Goal: Task Accomplishment & Management: Use online tool/utility

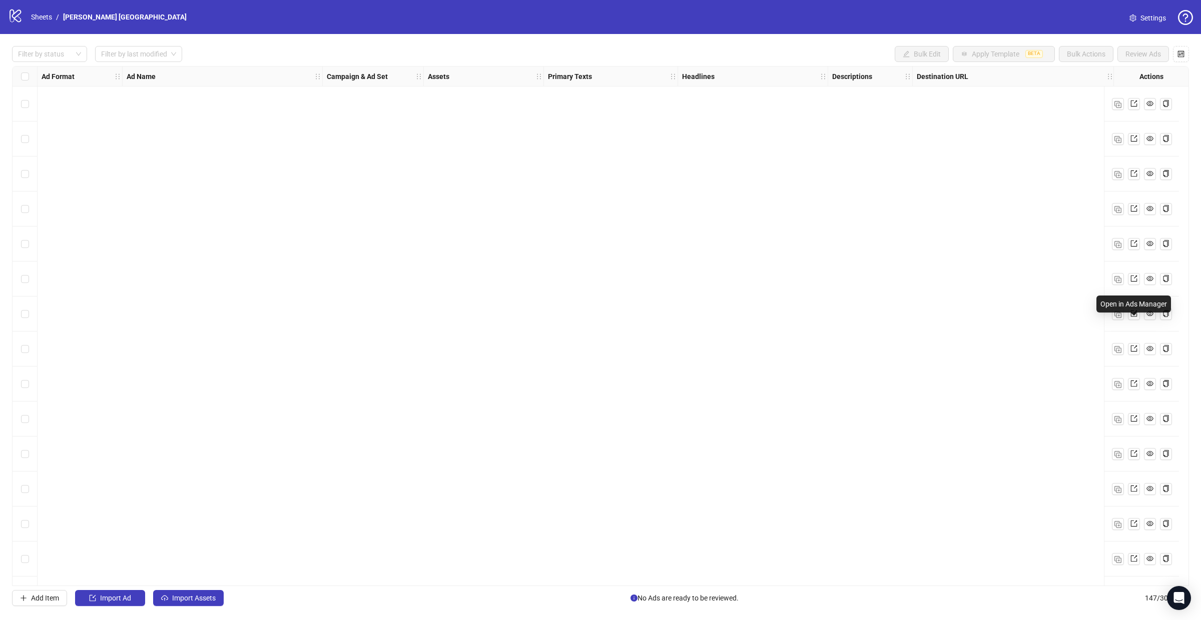
scroll to position [4612, 0]
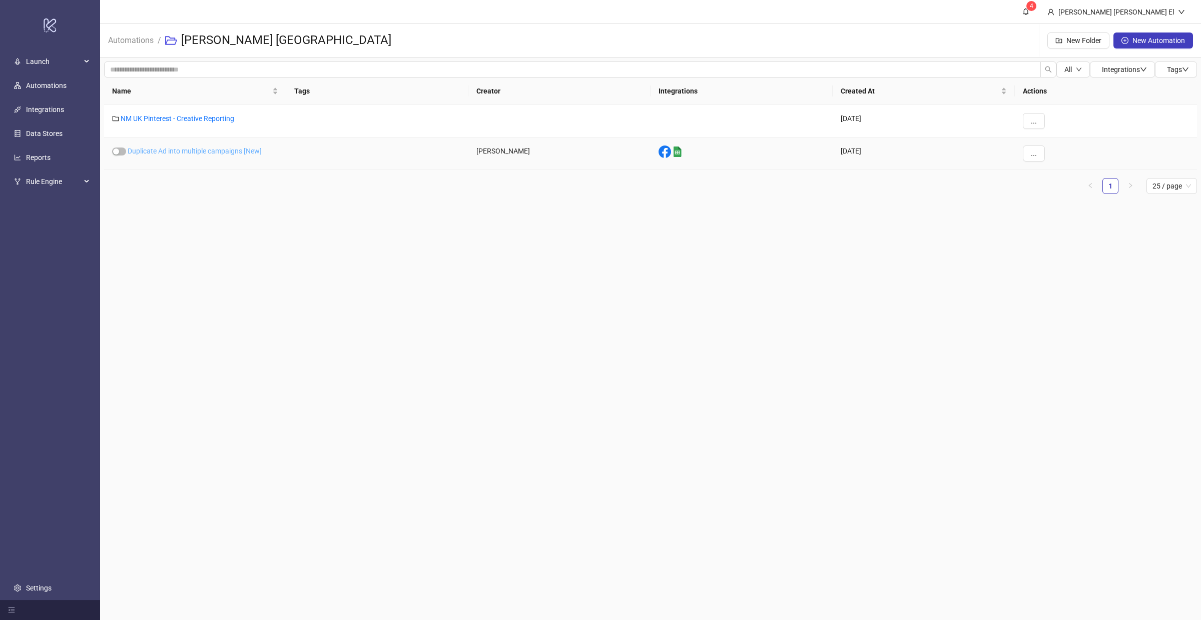
click at [178, 153] on link "Duplicate Ad into multiple campaigns [New]" at bounding box center [195, 151] width 134 height 8
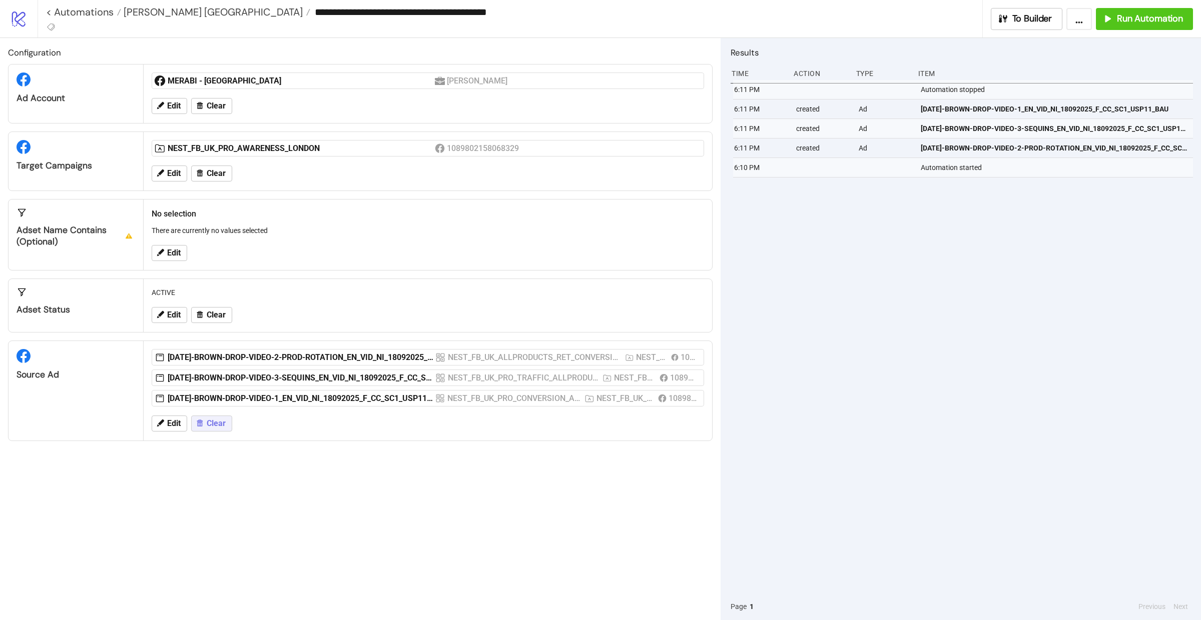
click at [210, 420] on button "Clear" at bounding box center [211, 424] width 41 height 16
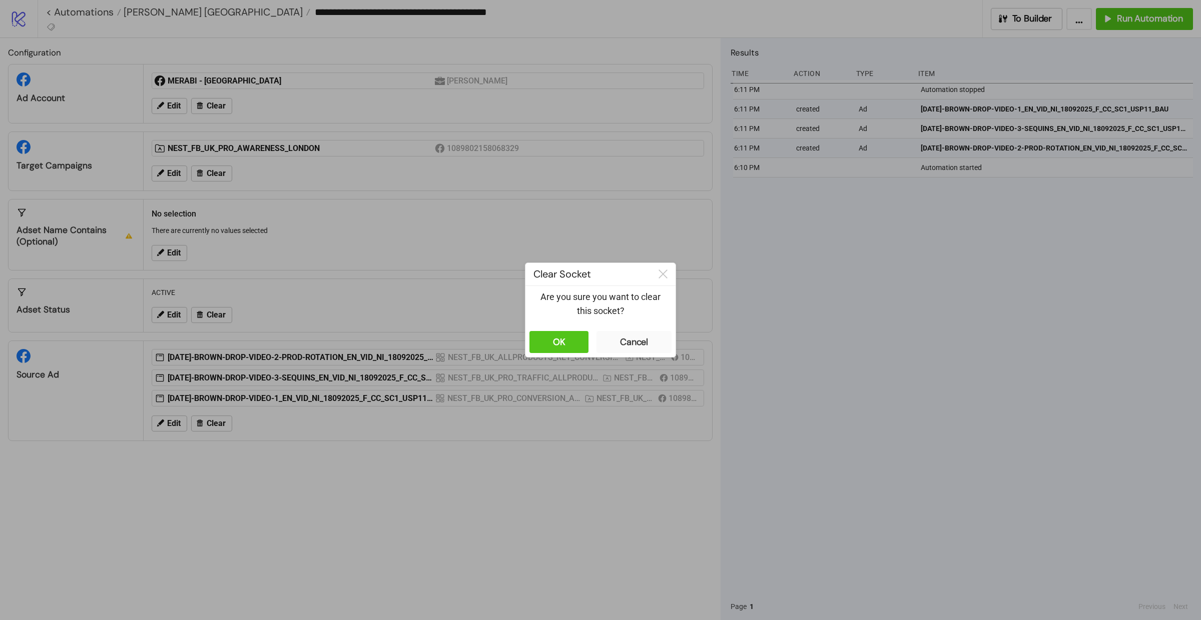
click at [560, 330] on div "OK Cancel" at bounding box center [600, 342] width 150 height 30
click at [560, 339] on div "OK" at bounding box center [559, 343] width 13 height 12
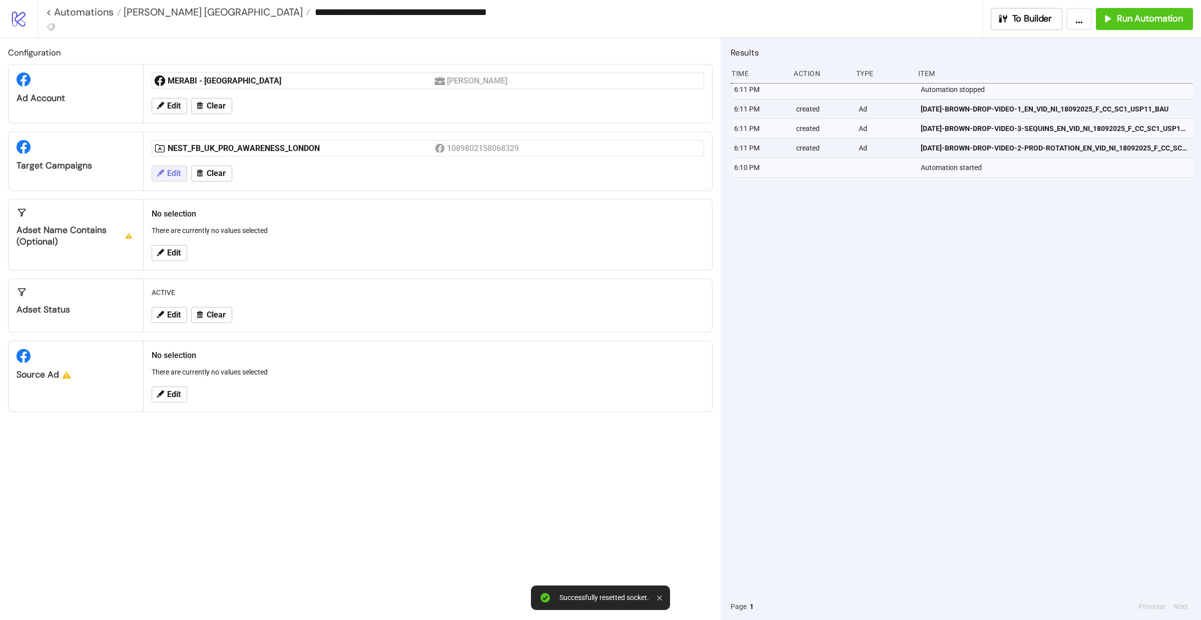
click at [173, 177] on span "Edit" at bounding box center [174, 173] width 14 height 9
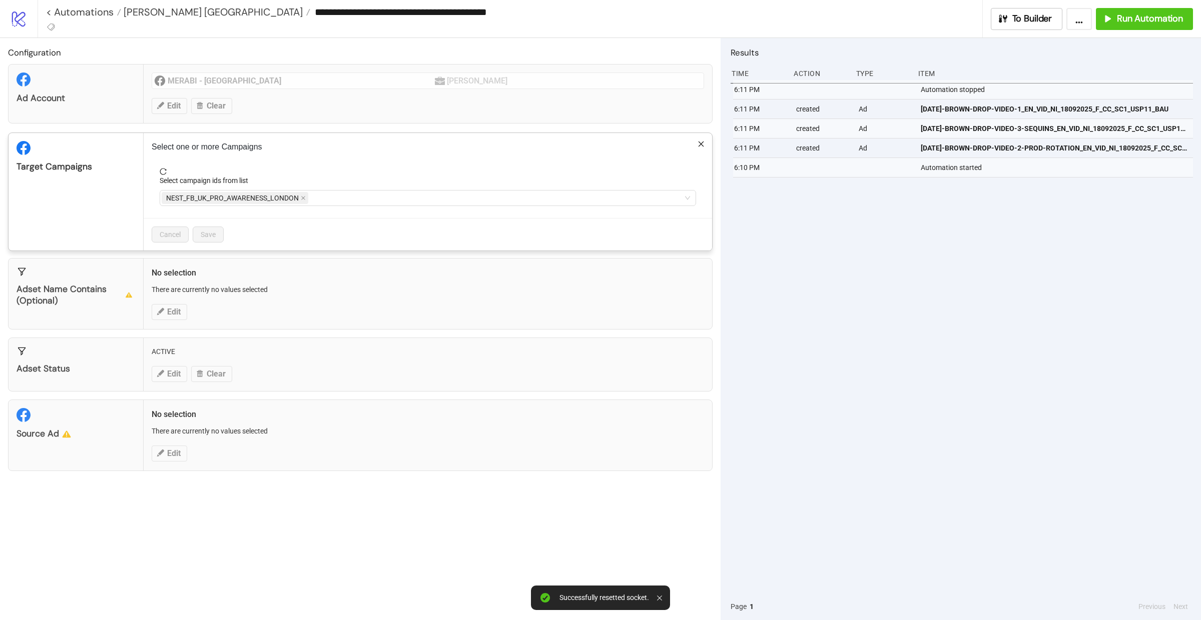
click at [173, 451] on div "**********" at bounding box center [600, 310] width 1201 height 620
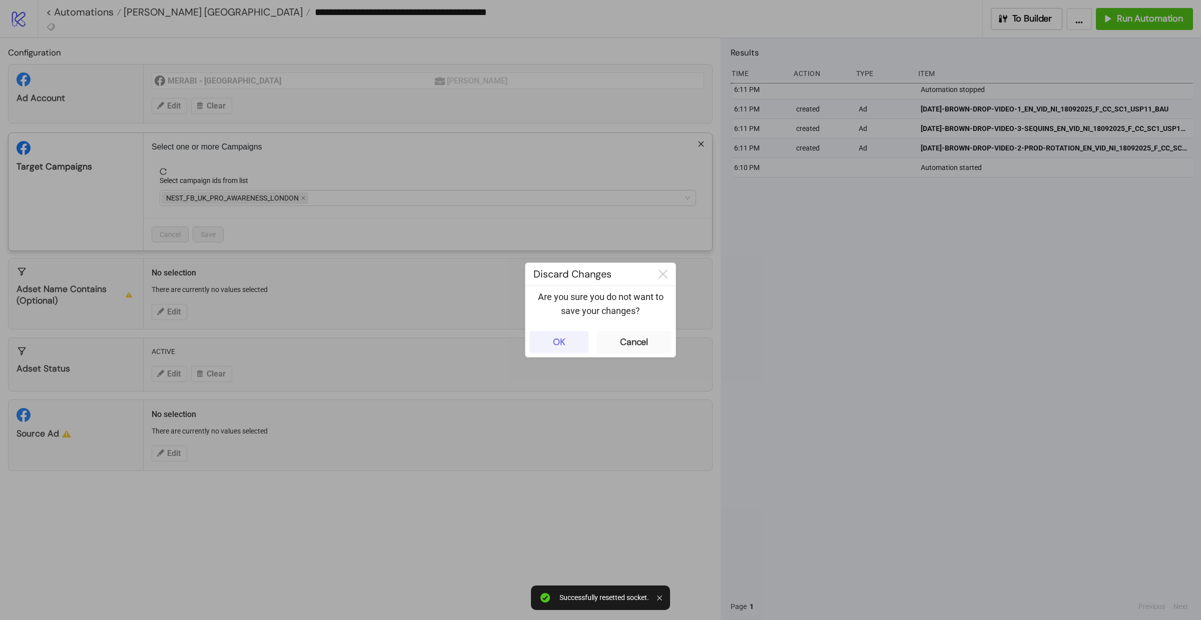
click at [569, 339] on button "OK" at bounding box center [558, 342] width 59 height 22
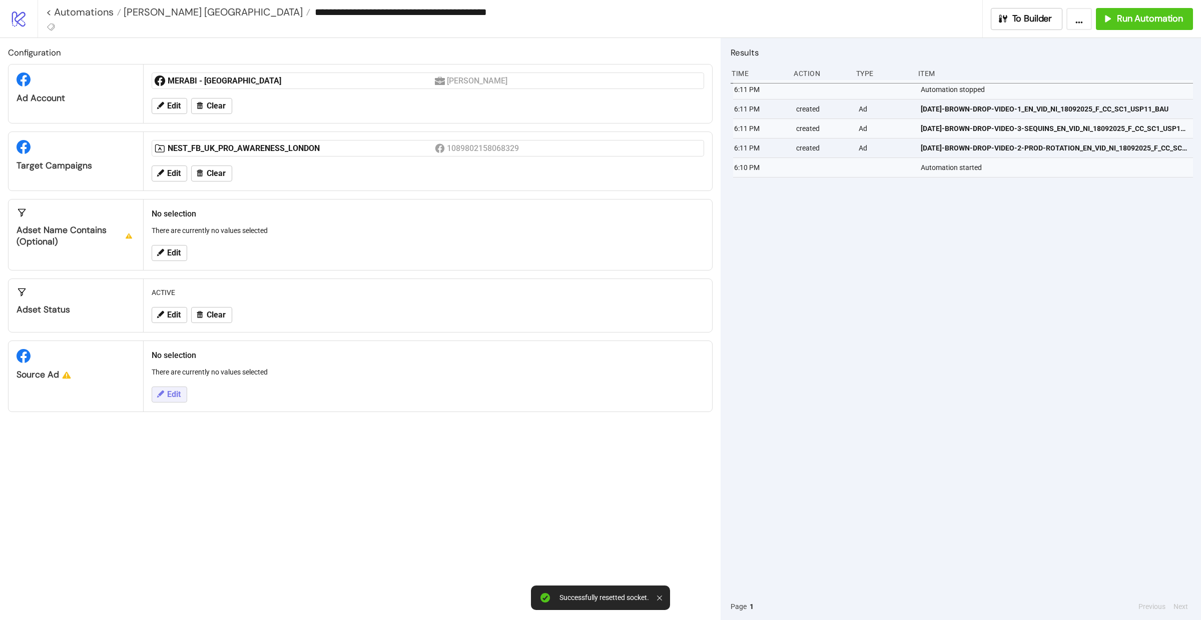
click at [168, 397] on span "Edit" at bounding box center [174, 394] width 14 height 9
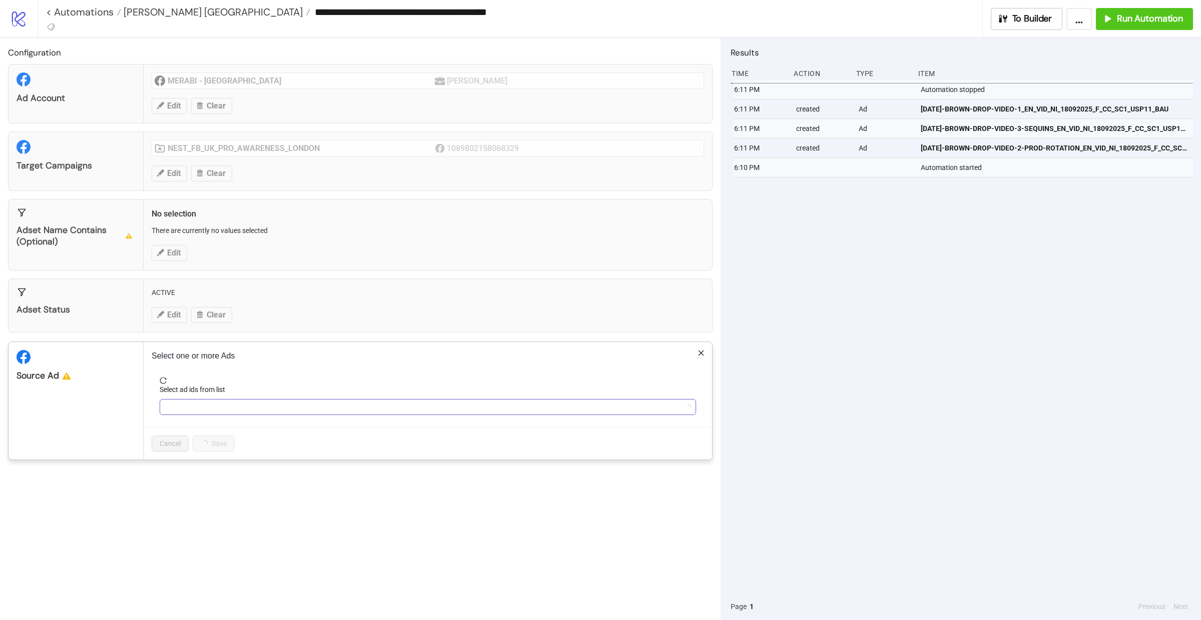
click at [244, 412] on div at bounding box center [423, 407] width 522 height 14
click at [234, 406] on div at bounding box center [423, 407] width 522 height 14
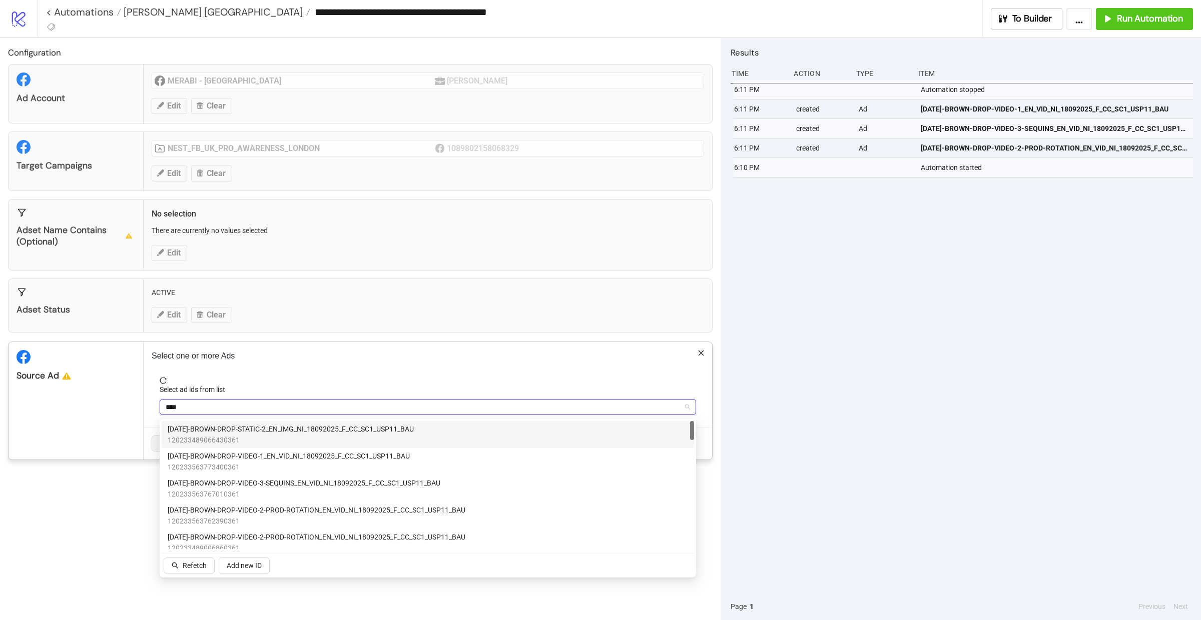
type input "*****"
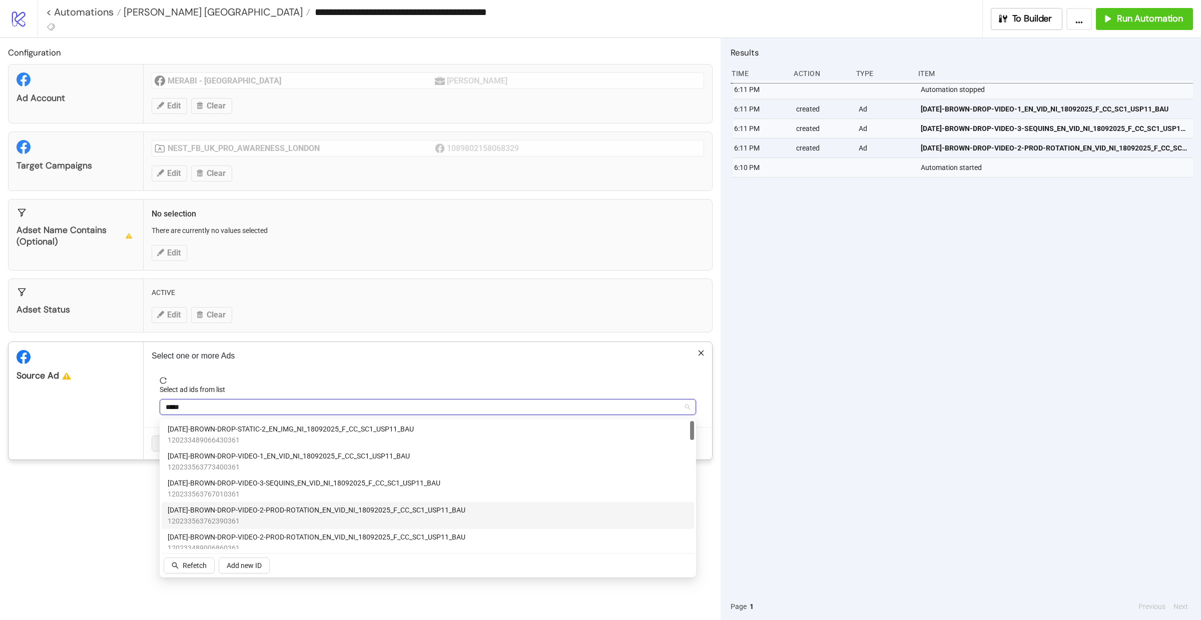
click at [271, 506] on span "AD318-BROWN-DROP-VIDEO-2-PROD-ROTATION_EN_VID_NI_18092025_F_CC_SC1_USP11_BAU" at bounding box center [317, 510] width 298 height 11
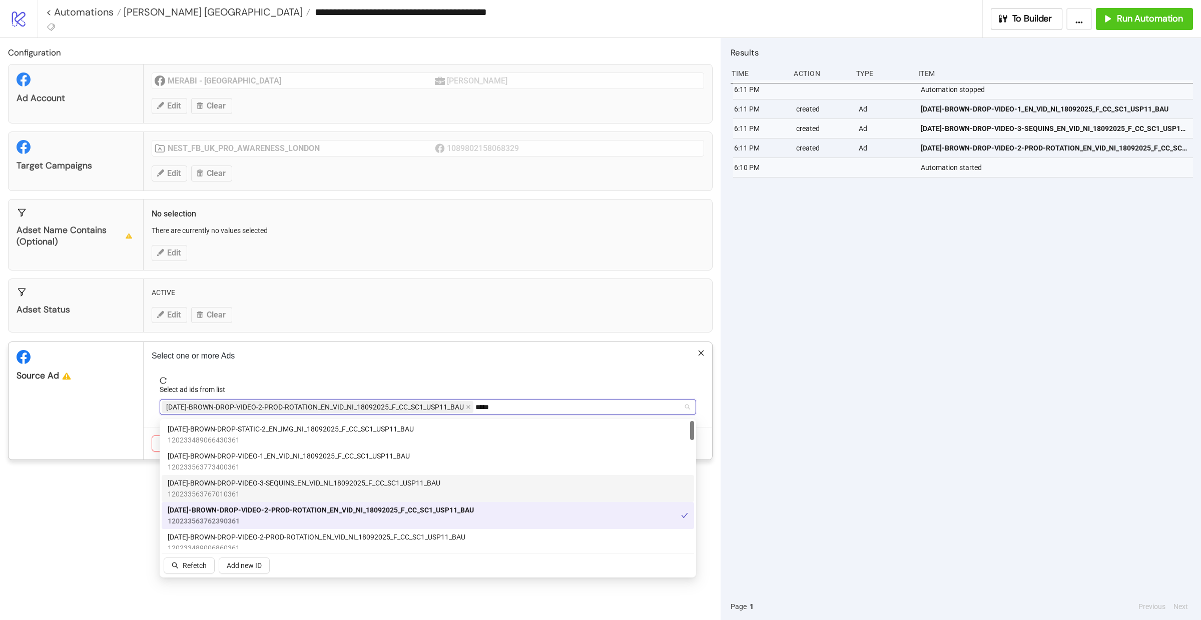
click at [273, 488] on span "AD319-BROWN-DROP-VIDEO-3-SEQUINS_EN_VID_NI_18092025_F_CC_SC1_USP11_BAU" at bounding box center [304, 483] width 273 height 11
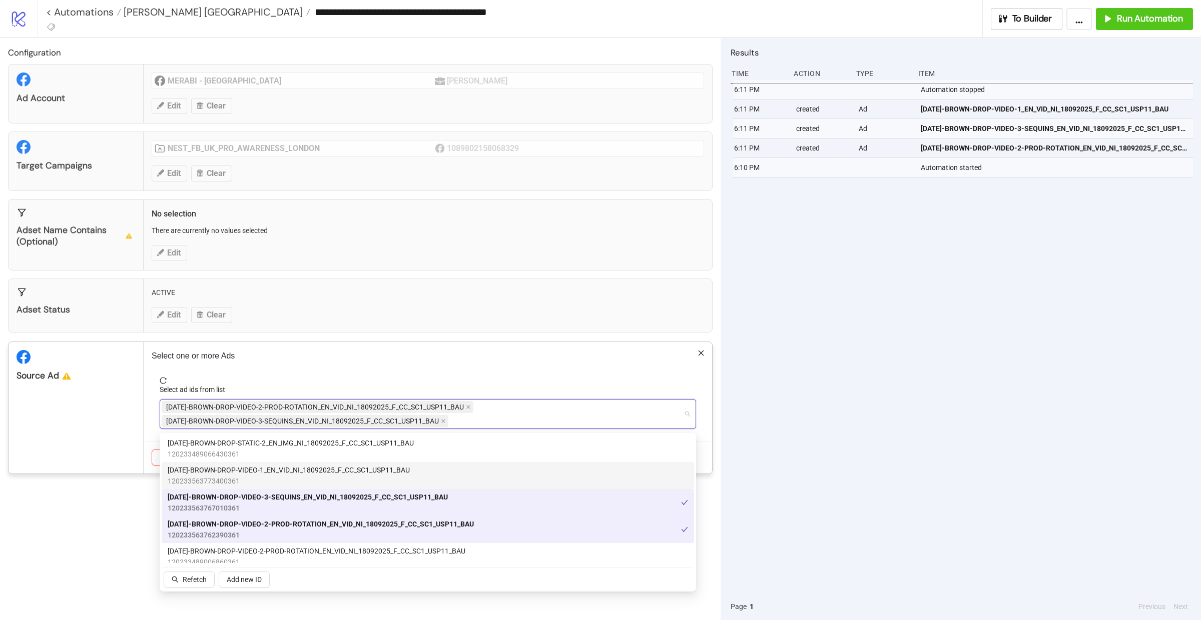
click at [125, 438] on div "Source Ad" at bounding box center [76, 408] width 135 height 132
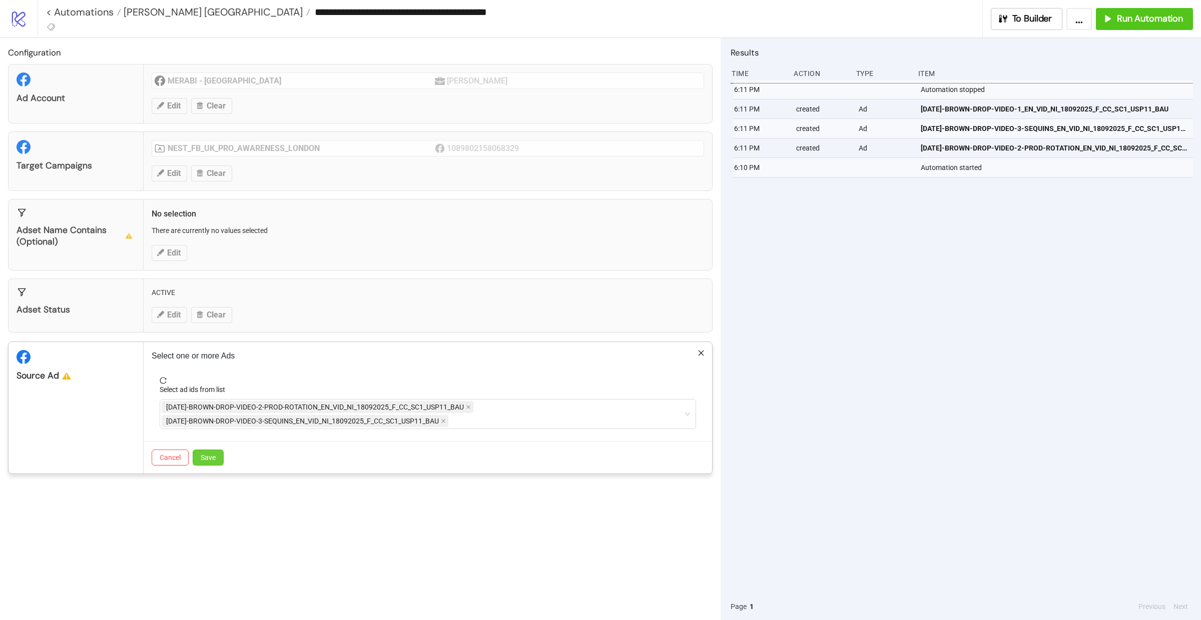
click at [210, 462] on span "Save" at bounding box center [208, 458] width 15 height 8
